Goal: Task Accomplishment & Management: Manage account settings

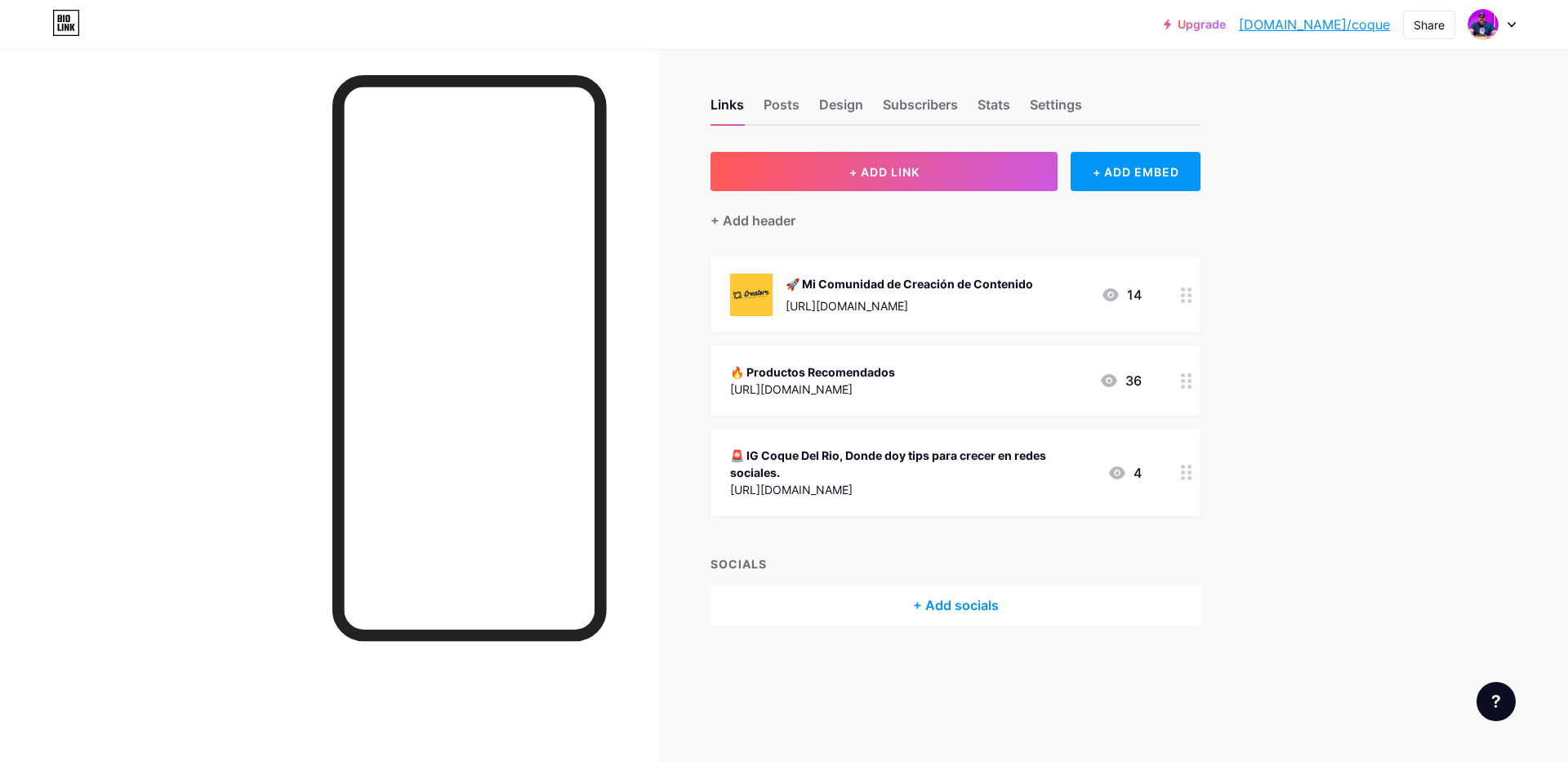
click at [932, 304] on div "[URL][DOMAIN_NAME]" at bounding box center [909, 307] width 247 height 18
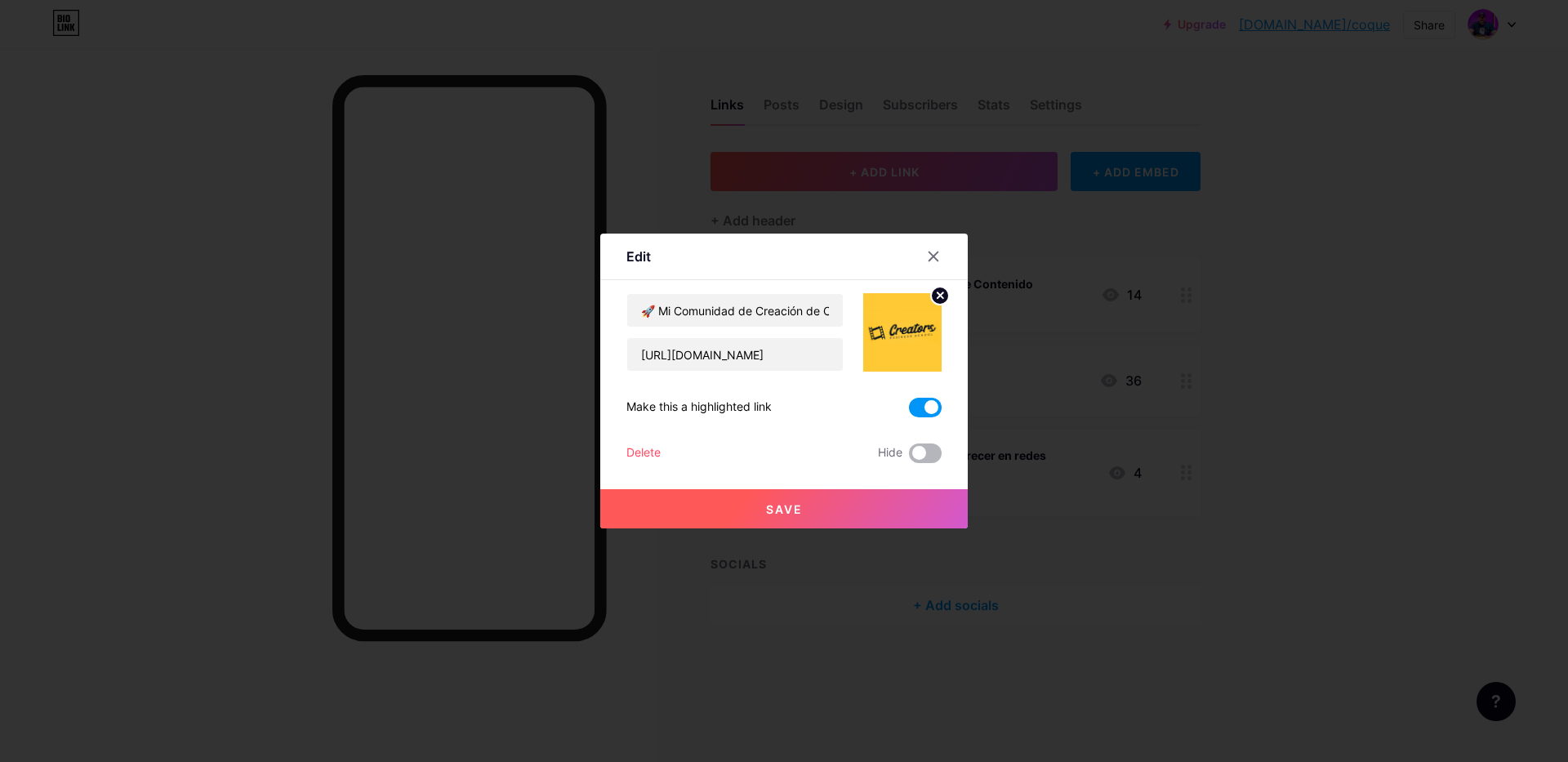
click at [930, 452] on span at bounding box center [925, 454] width 33 height 19
click at [909, 457] on input "checkbox" at bounding box center [909, 457] width 0 height 0
click at [816, 517] on button "Save" at bounding box center [784, 509] width 368 height 39
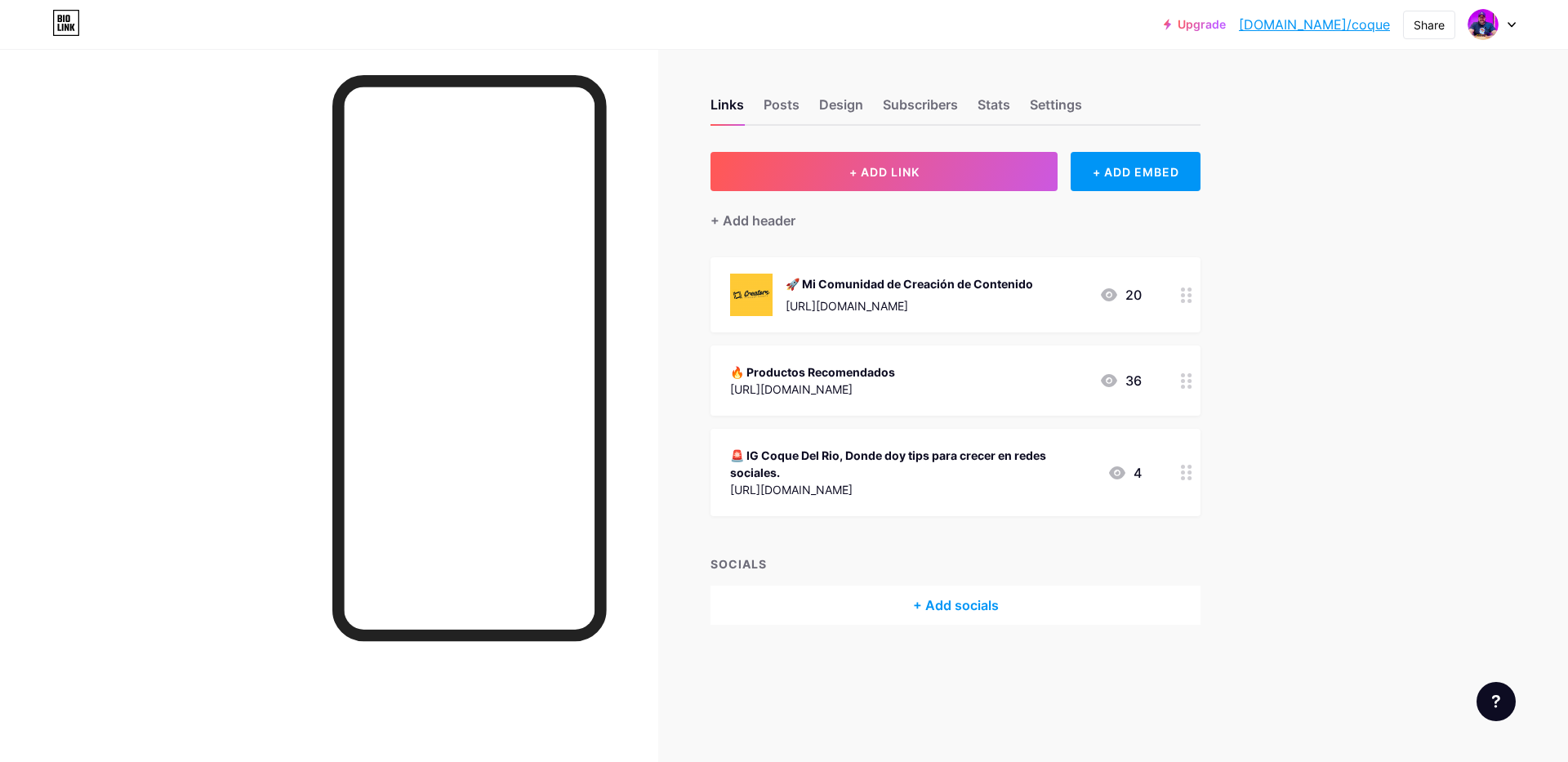
click at [1019, 478] on div "🚨 IG Coque Del Rio, Donde doy tips para crecer en redes sociales." at bounding box center [911, 463] width 364 height 34
click at [916, 454] on span at bounding box center [925, 454] width 33 height 19
click at [909, 457] on input "checkbox" at bounding box center [909, 457] width 0 height 0
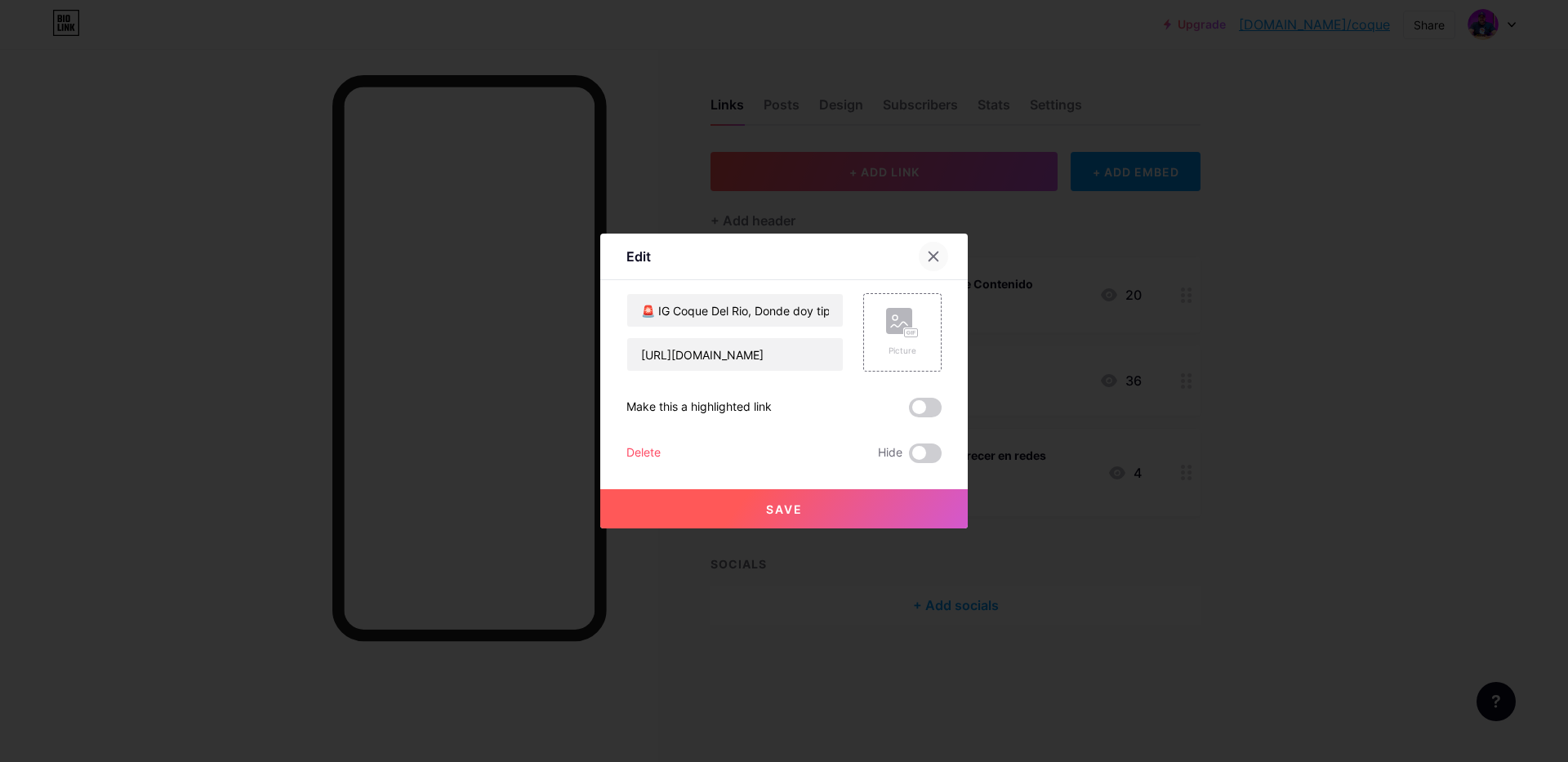
click at [929, 251] on icon at bounding box center [933, 256] width 13 height 13
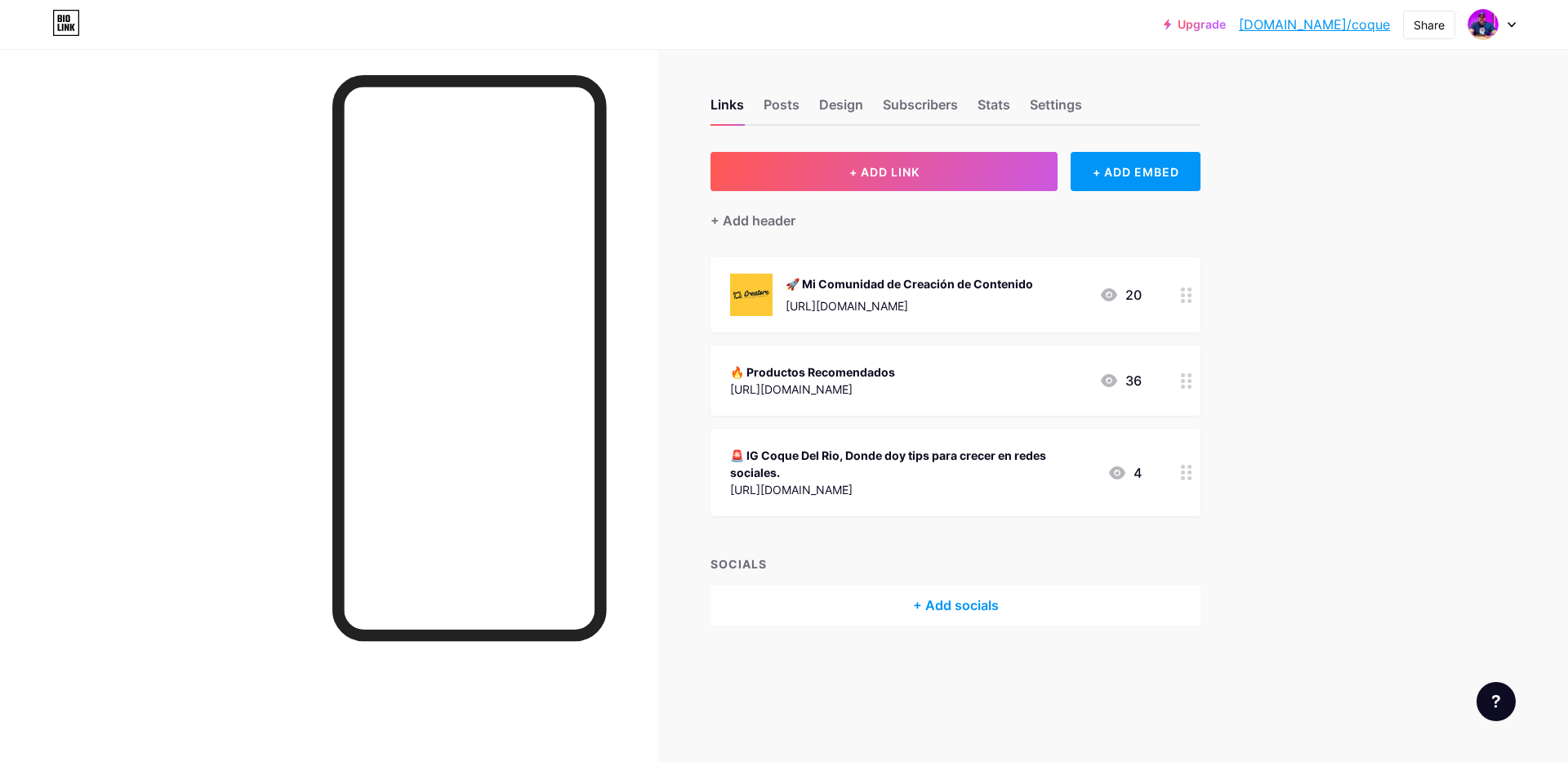
click at [958, 462] on div "🚨 IG Coque Del Rio, Donde doy tips para crecer en redes sociales." at bounding box center [911, 463] width 364 height 34
click at [788, 511] on span "Save" at bounding box center [784, 509] width 37 height 14
click at [1019, 473] on div "🚨 IG Coque Del Rio, Donde doy tips para crecer en redes sociales." at bounding box center [911, 463] width 364 height 34
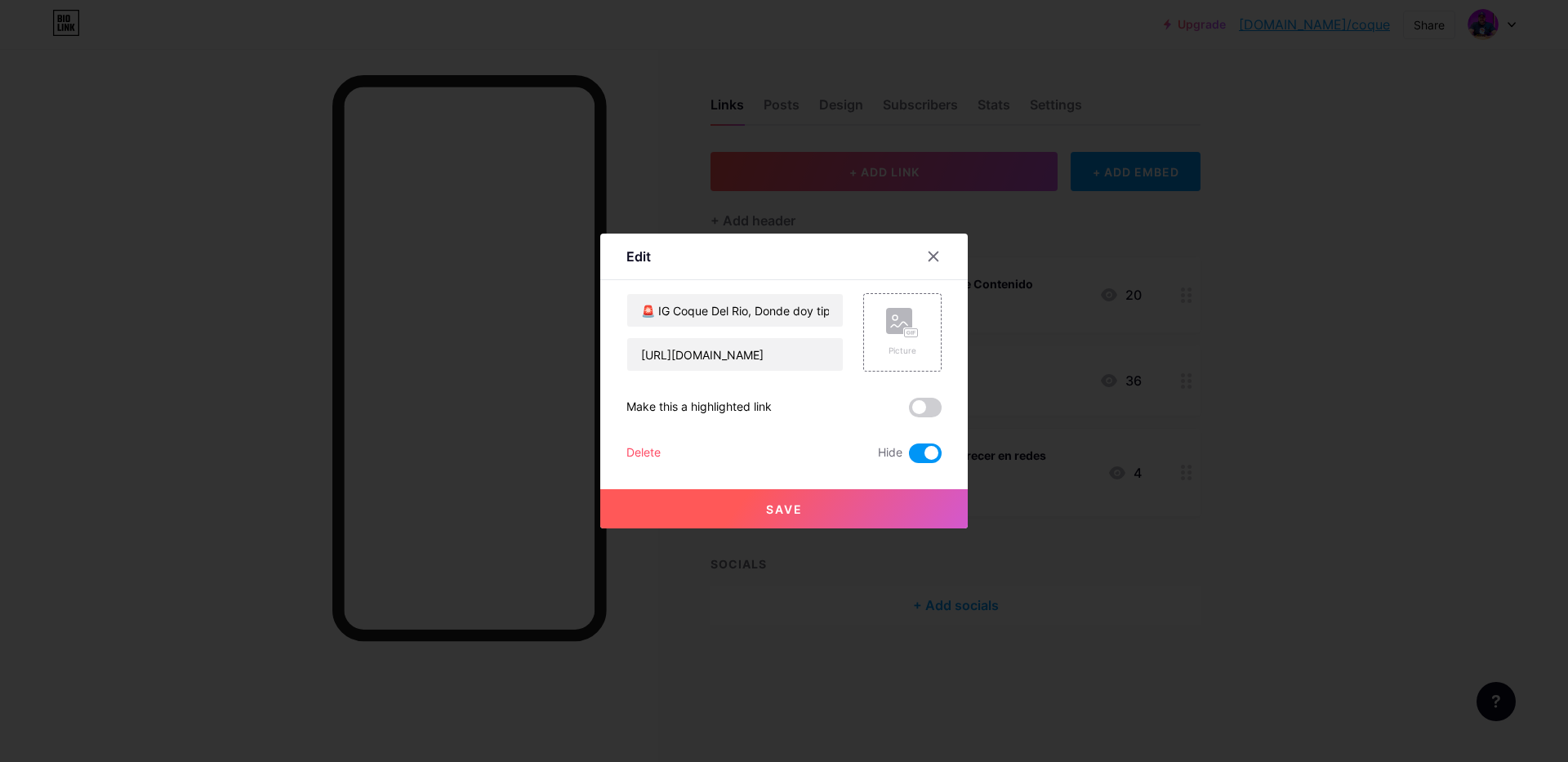
click at [920, 455] on span at bounding box center [925, 454] width 33 height 19
click at [909, 457] on input "checkbox" at bounding box center [909, 457] width 0 height 0
click at [797, 508] on span "Save" at bounding box center [784, 509] width 37 height 14
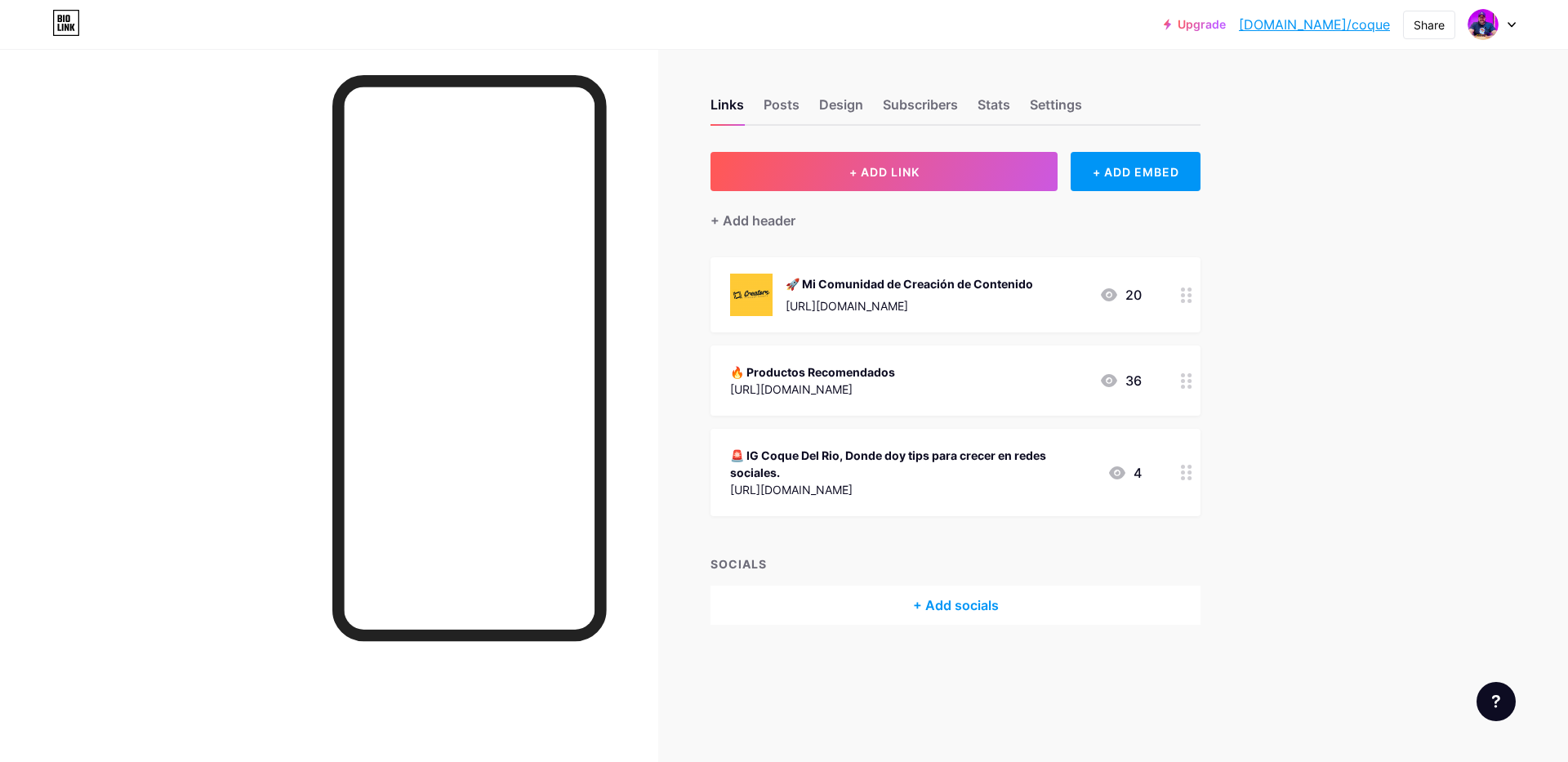
click at [945, 381] on div "🔥 Productos Recomendados [URL][DOMAIN_NAME] 36" at bounding box center [935, 381] width 411 height 38
click at [922, 451] on span at bounding box center [925, 454] width 33 height 19
click at [909, 457] on input "checkbox" at bounding box center [909, 457] width 0 height 0
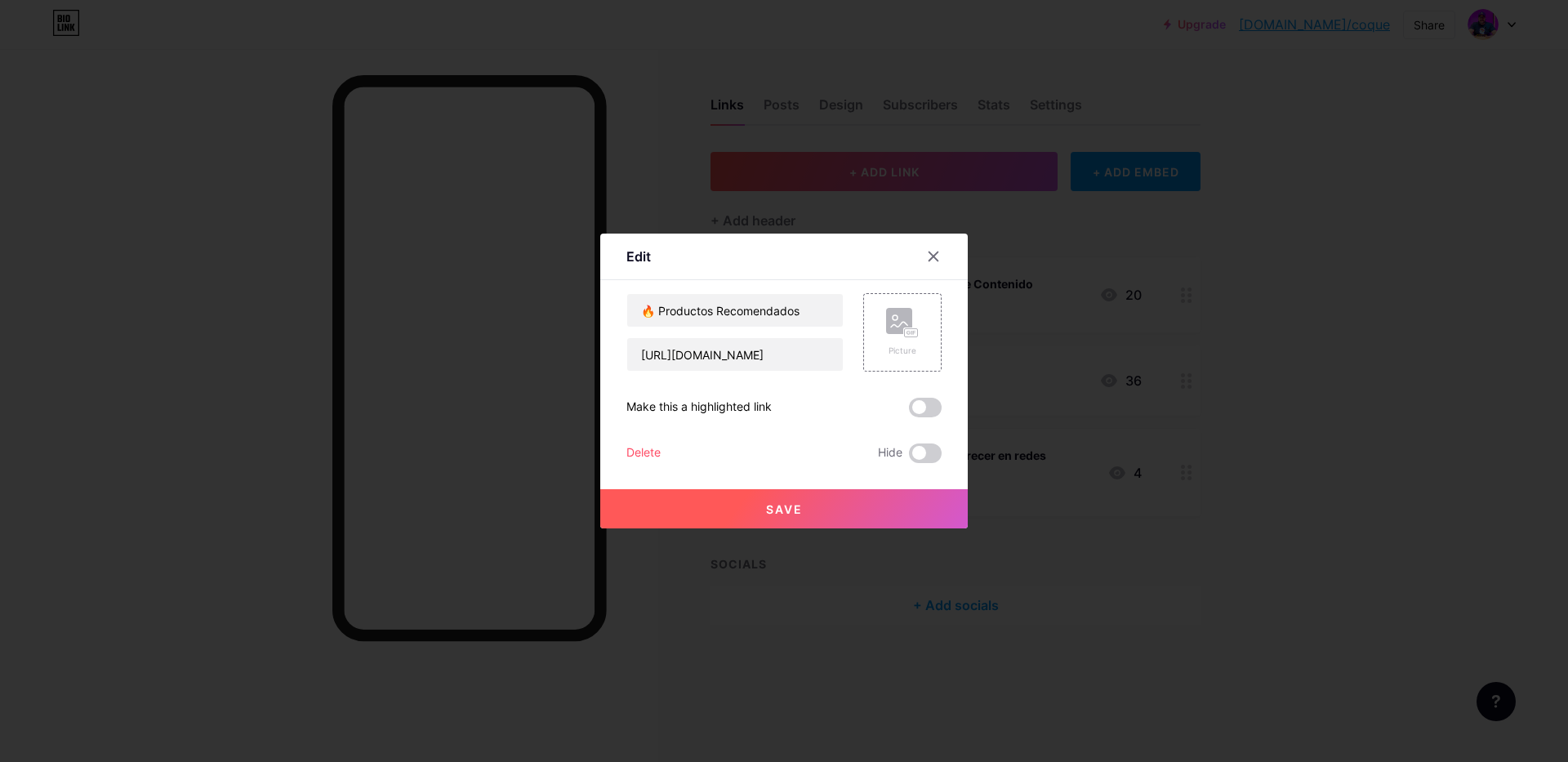
click at [792, 509] on span "Save" at bounding box center [784, 509] width 37 height 14
